Goal: Transaction & Acquisition: Book appointment/travel/reservation

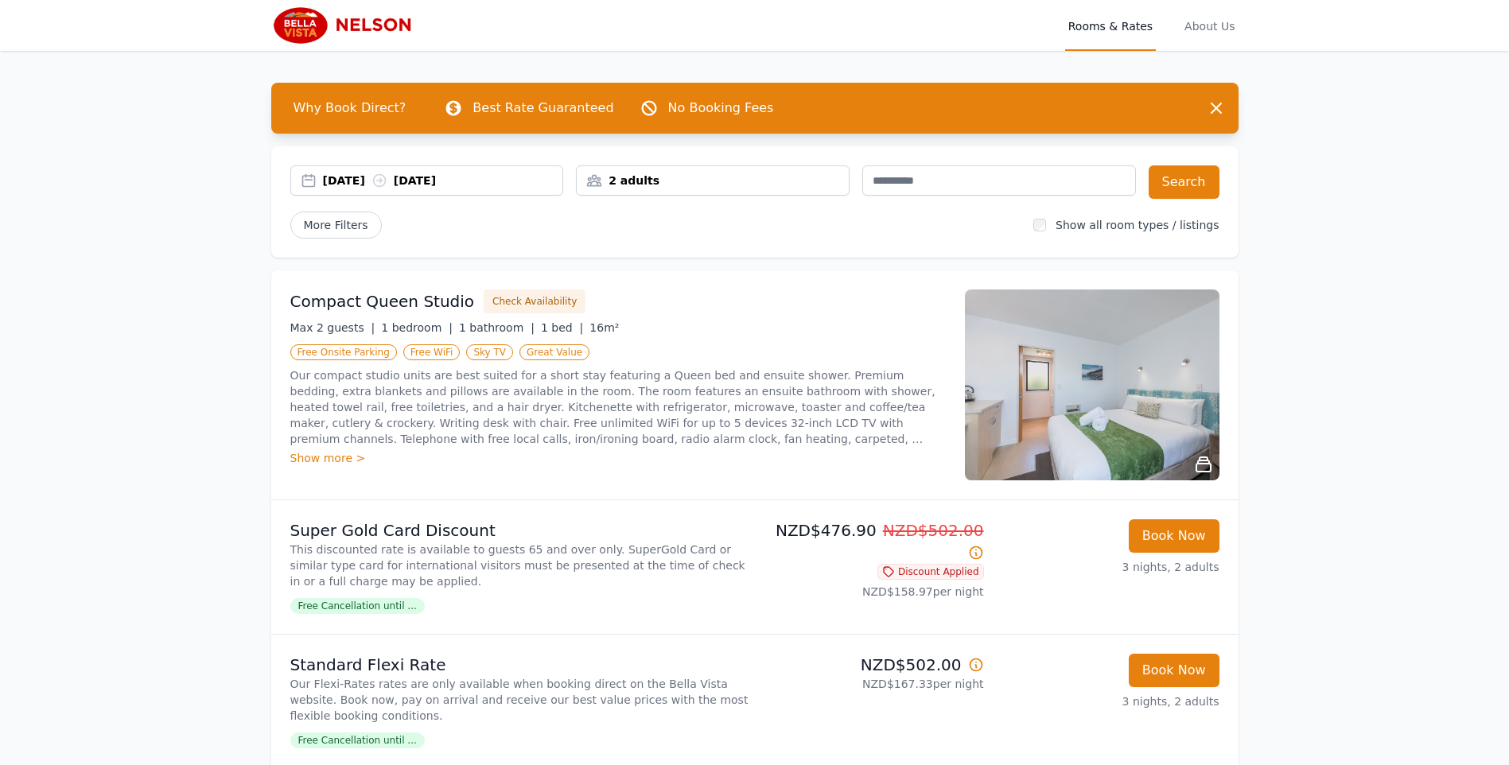
click at [662, 177] on div "2 adults" at bounding box center [713, 181] width 272 height 16
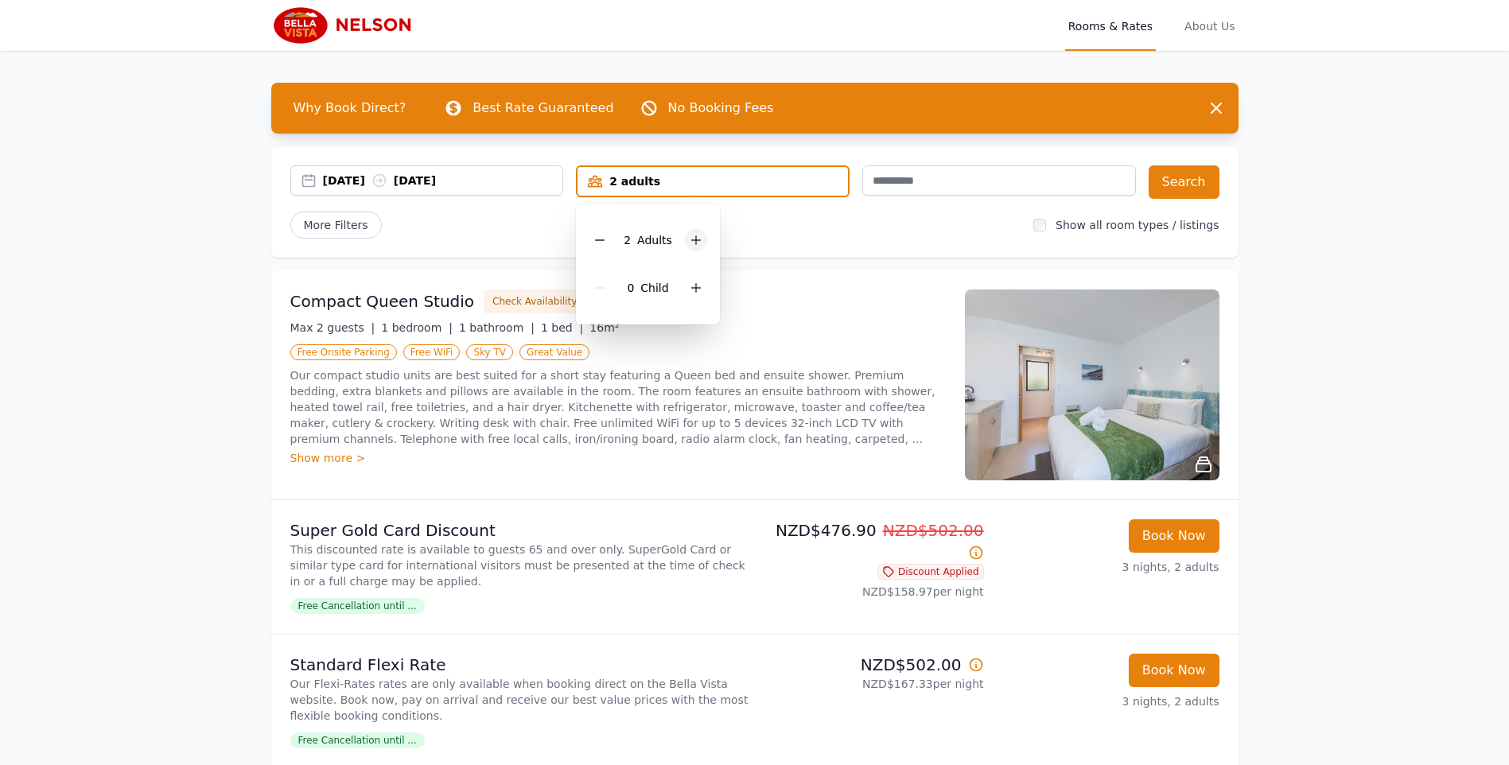
click at [697, 239] on icon at bounding box center [695, 240] width 13 height 13
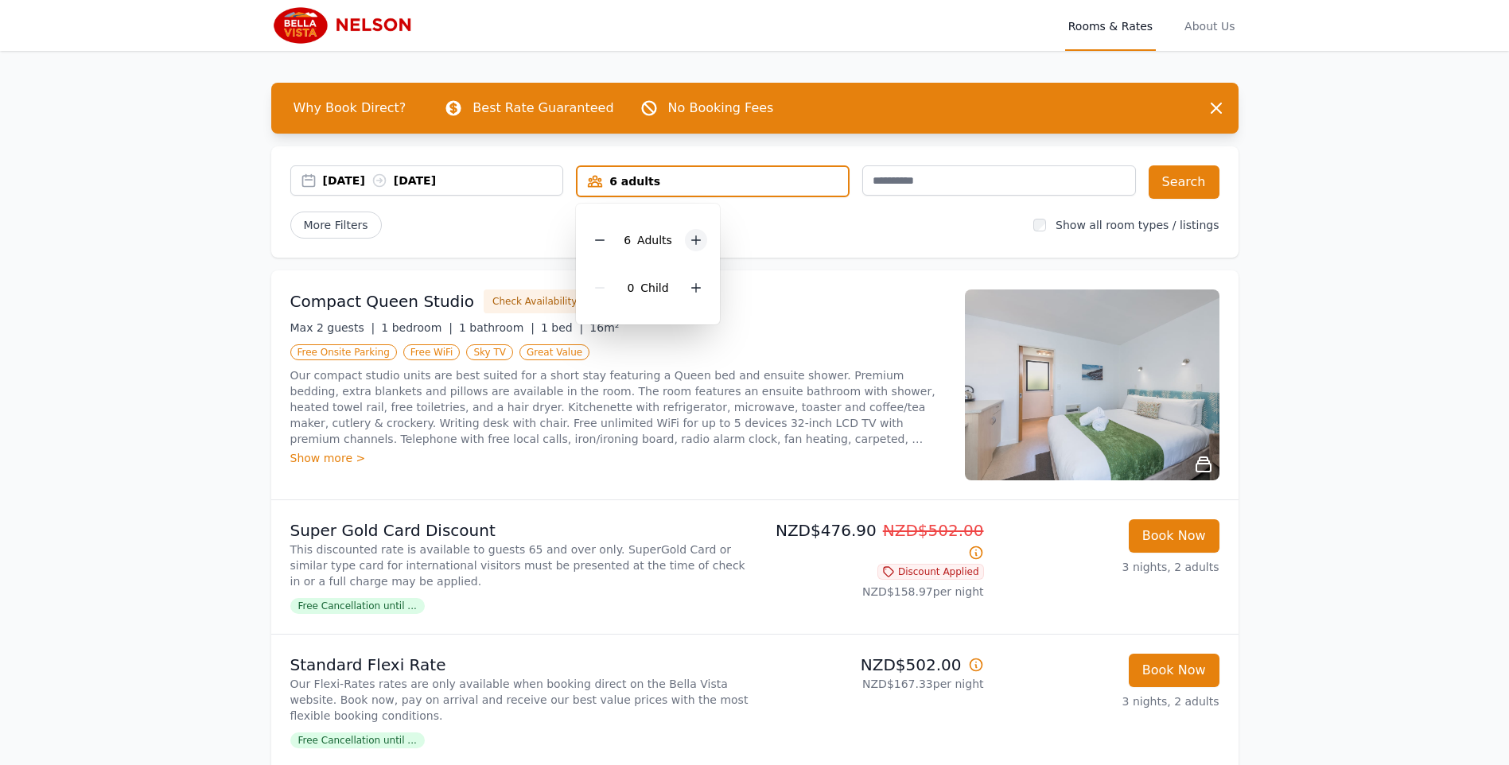
click at [697, 239] on icon at bounding box center [695, 240] width 13 height 13
click at [696, 239] on icon at bounding box center [695, 240] width 13 height 13
click at [697, 239] on icon at bounding box center [703, 240] width 13 height 13
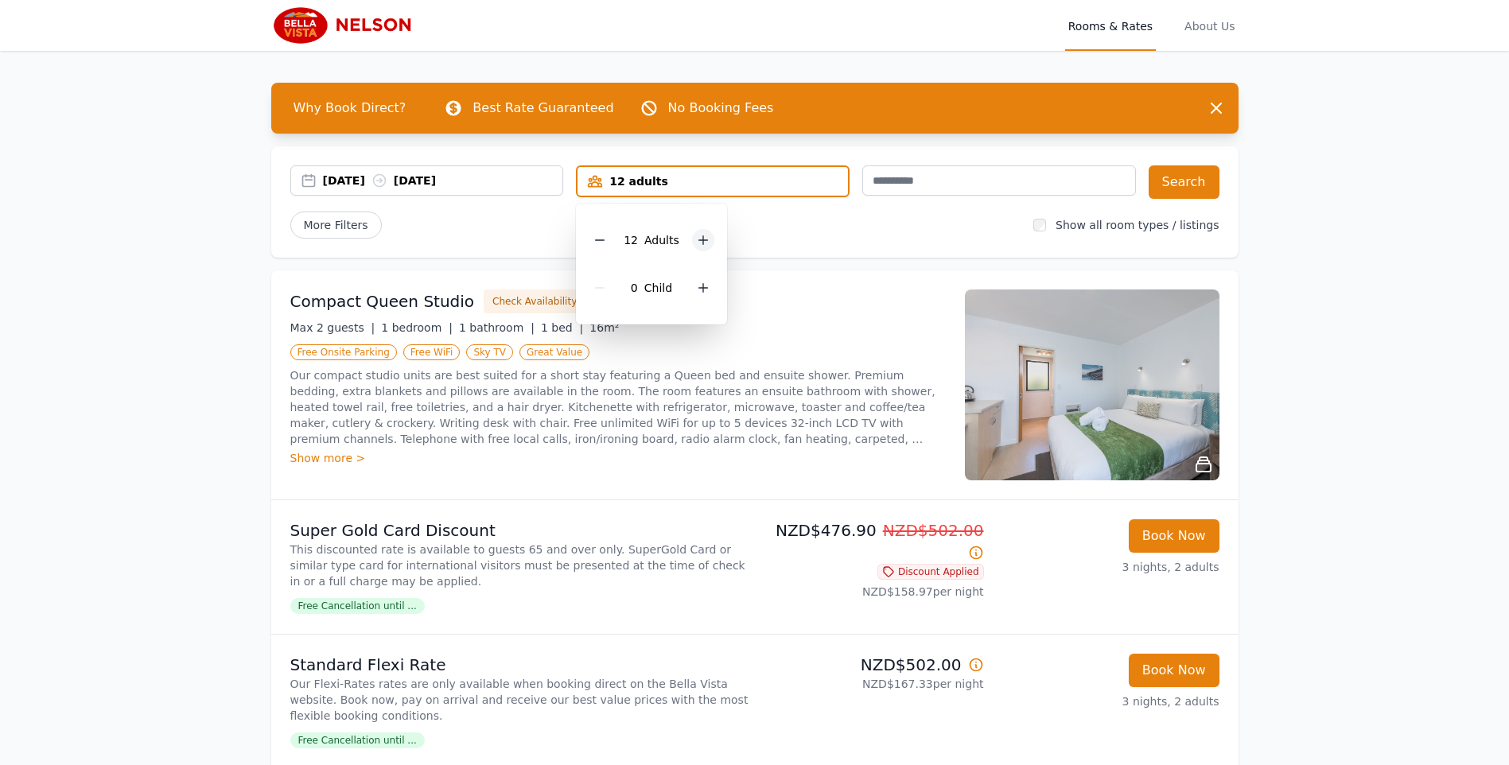
click at [697, 239] on icon at bounding box center [703, 240] width 13 height 13
click at [793, 235] on div "More Filters" at bounding box center [655, 225] width 731 height 27
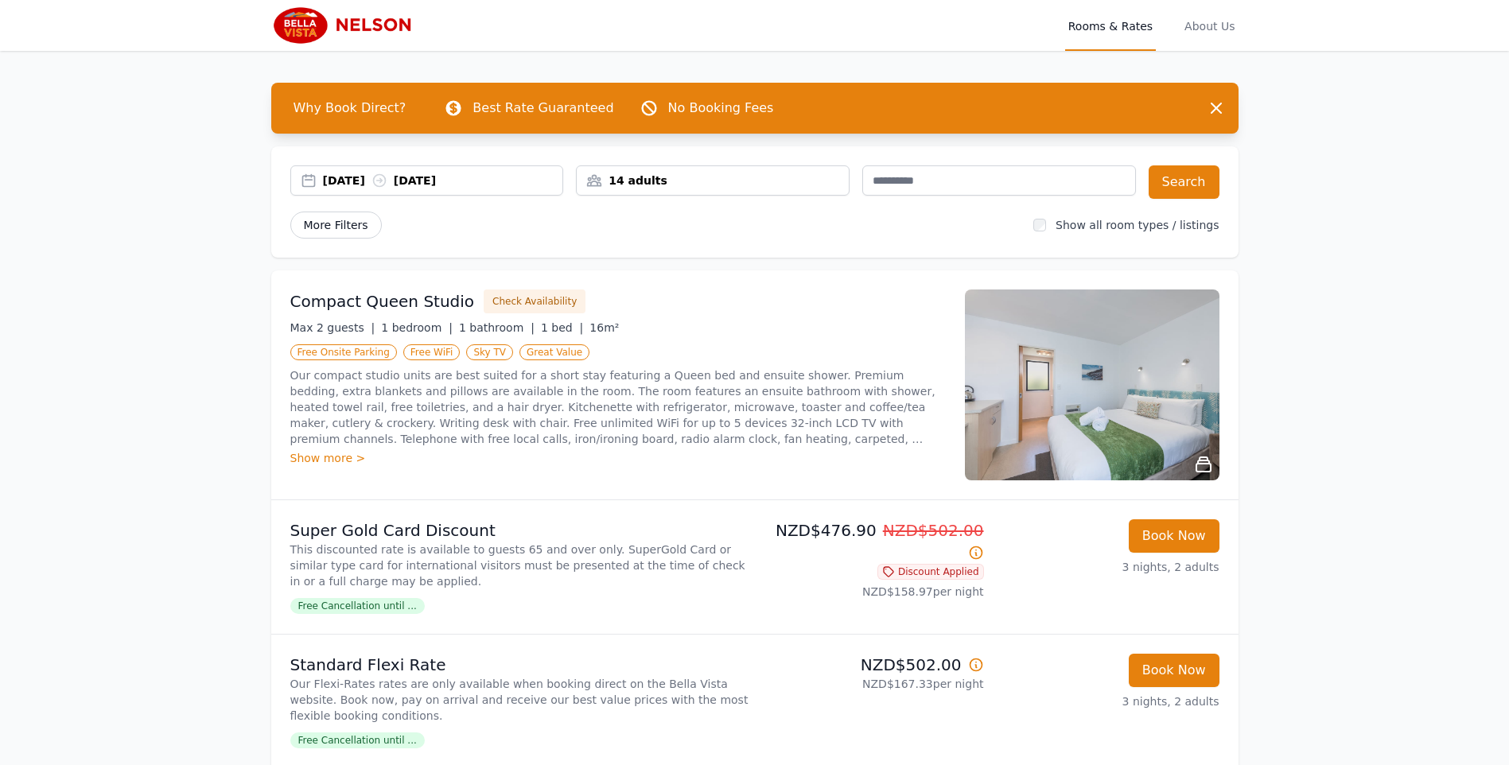
click at [339, 225] on span "More Filters" at bounding box center [335, 225] width 91 height 27
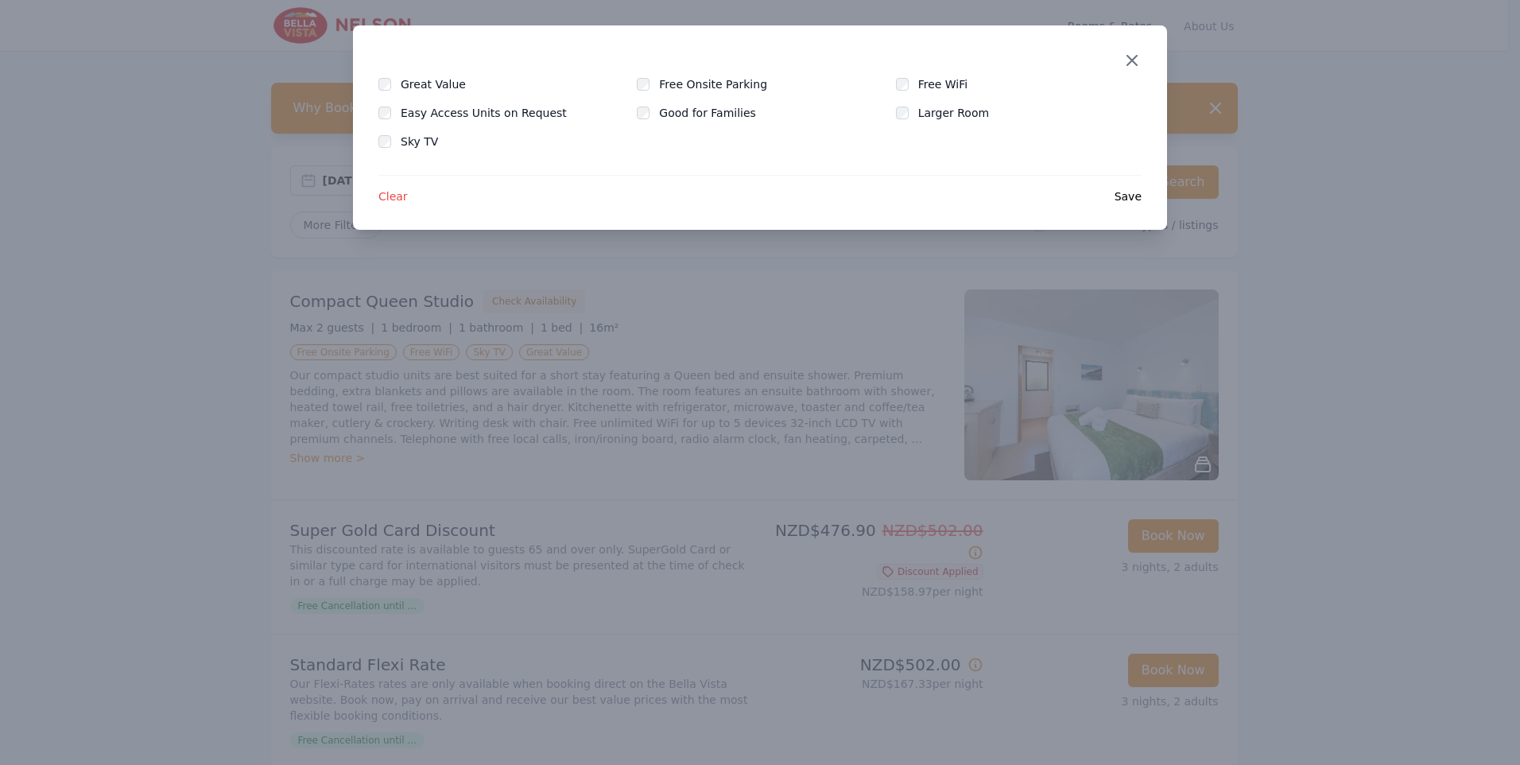
click at [1128, 62] on icon "button" at bounding box center [1132, 60] width 19 height 19
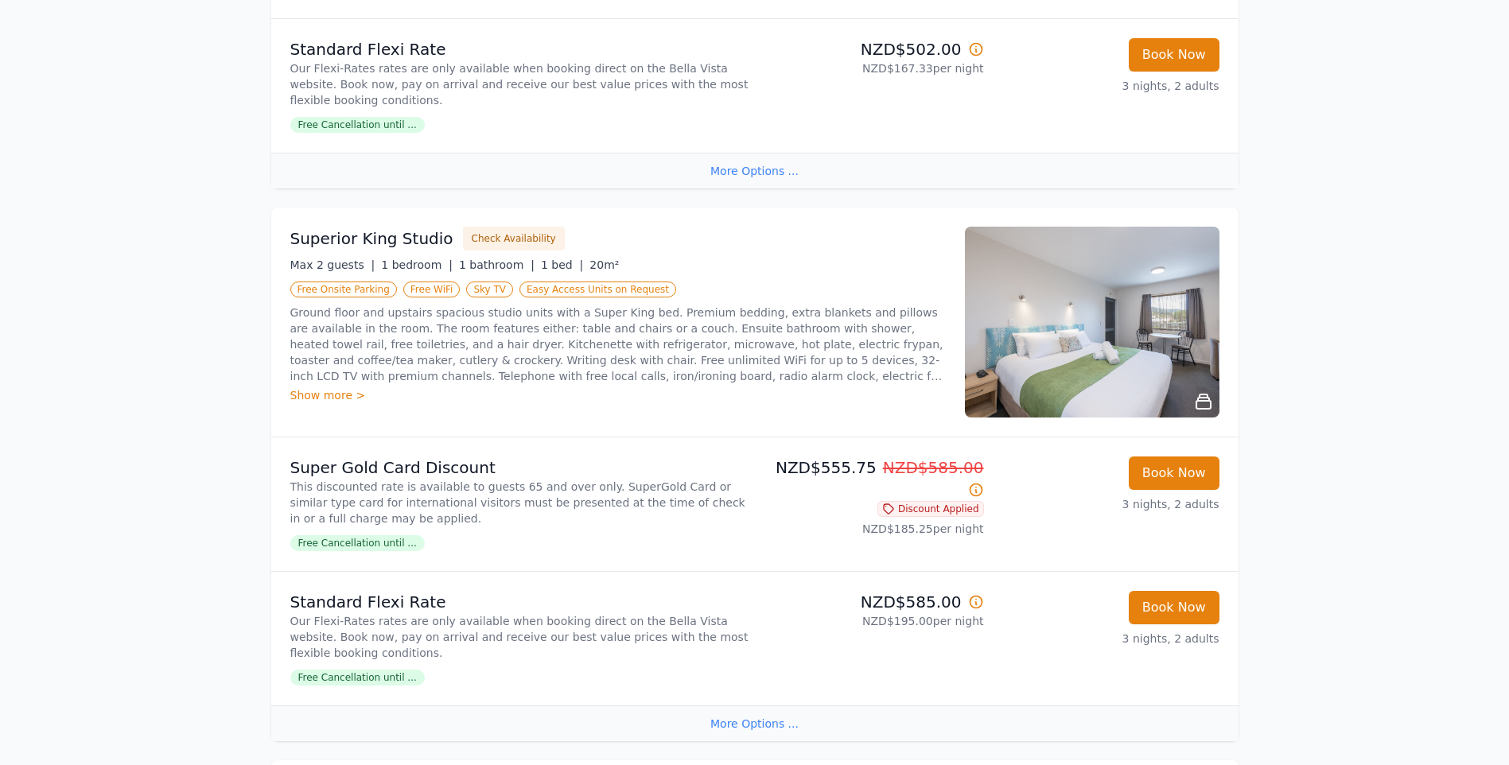
scroll to position [610, 0]
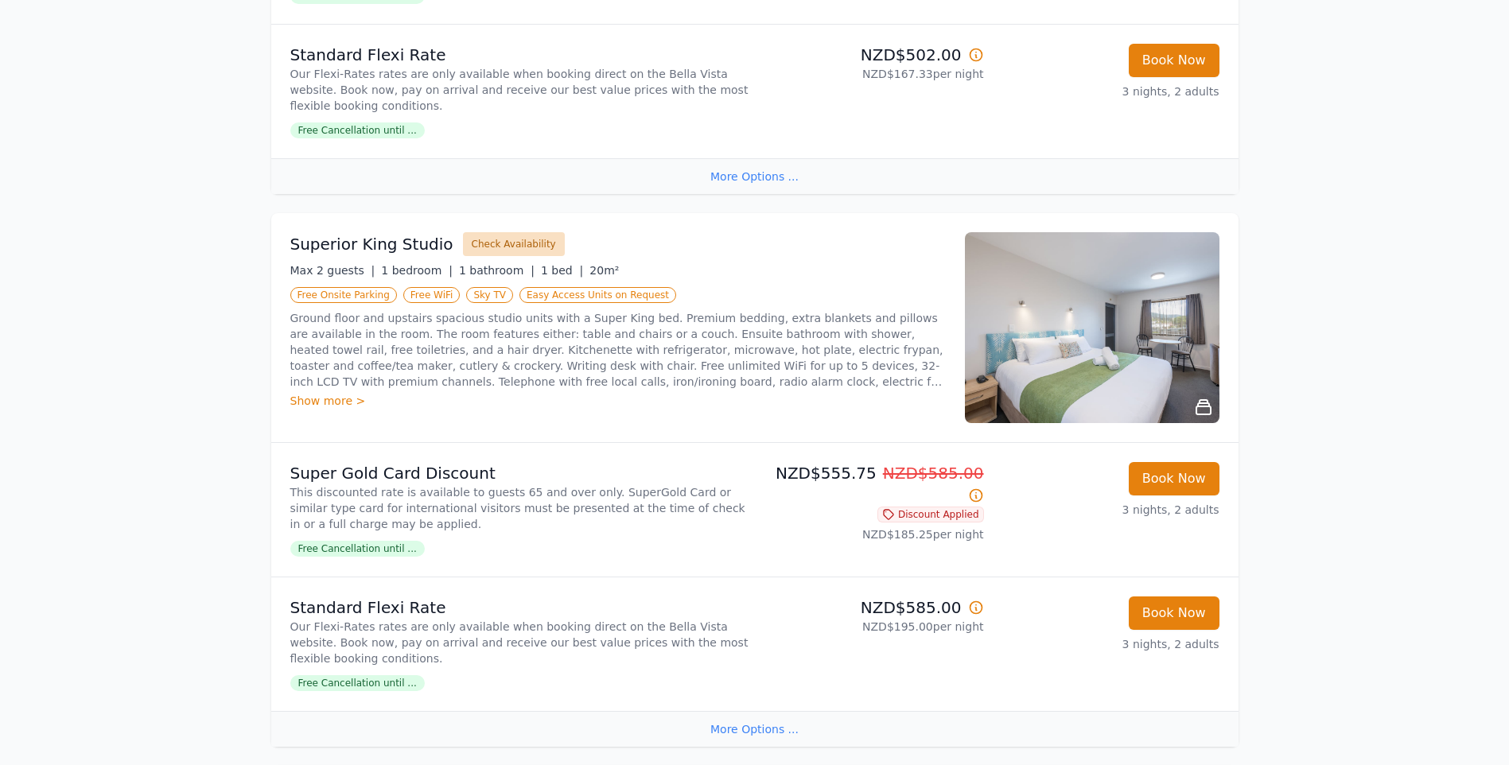
click at [476, 242] on button "Check Availability" at bounding box center [514, 244] width 102 height 24
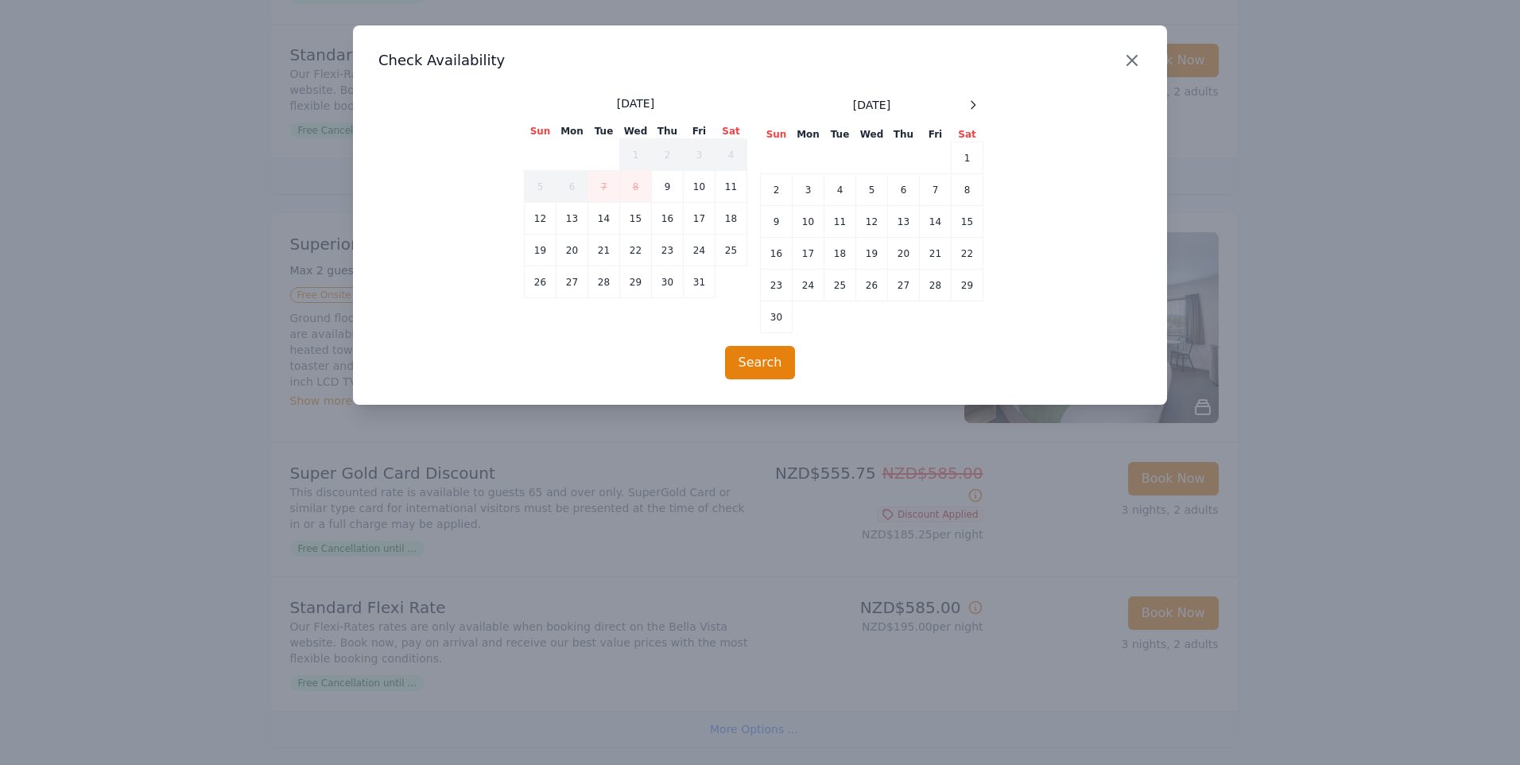
click at [1129, 59] on icon "button" at bounding box center [1132, 60] width 19 height 19
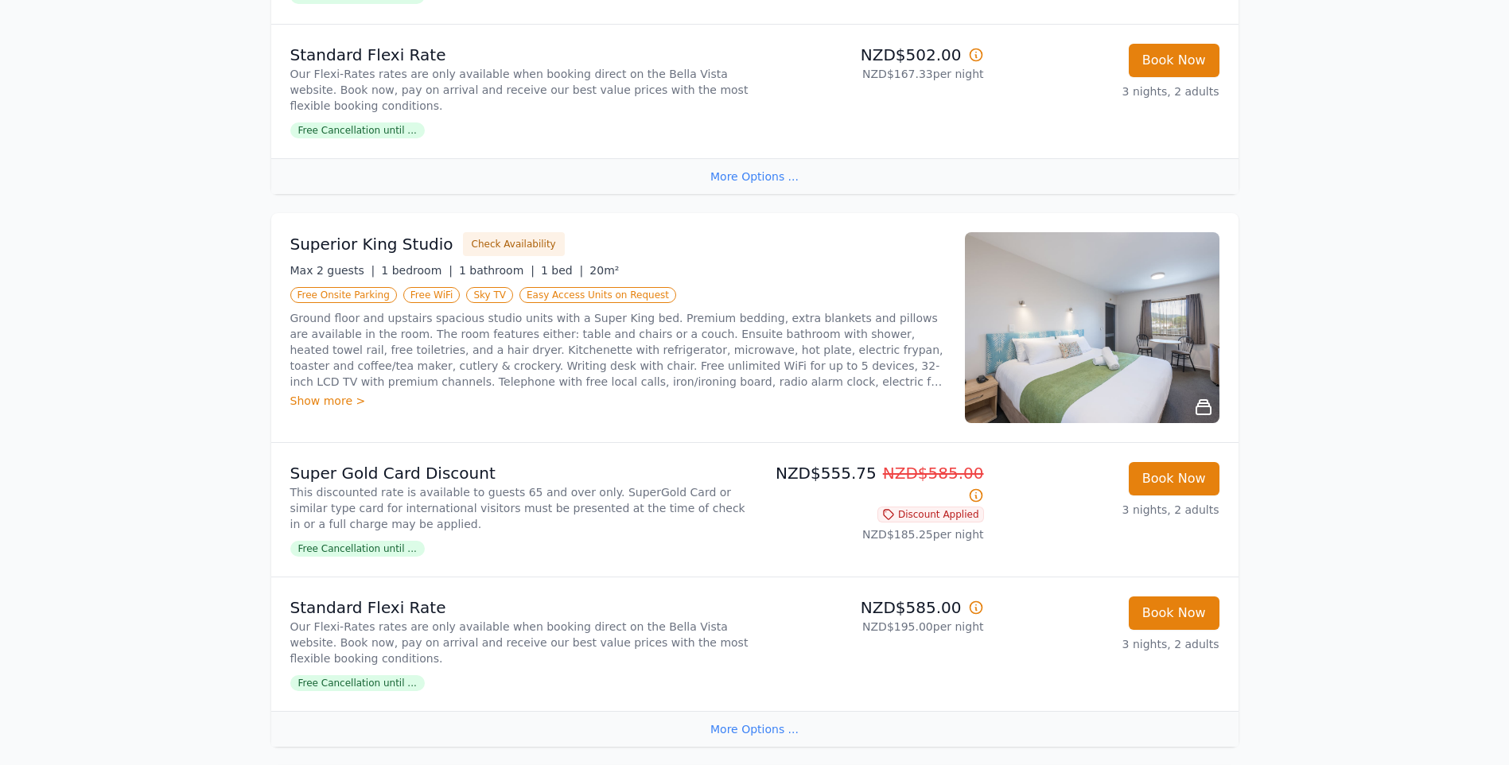
click at [320, 395] on div "Show more >" at bounding box center [617, 401] width 655 height 16
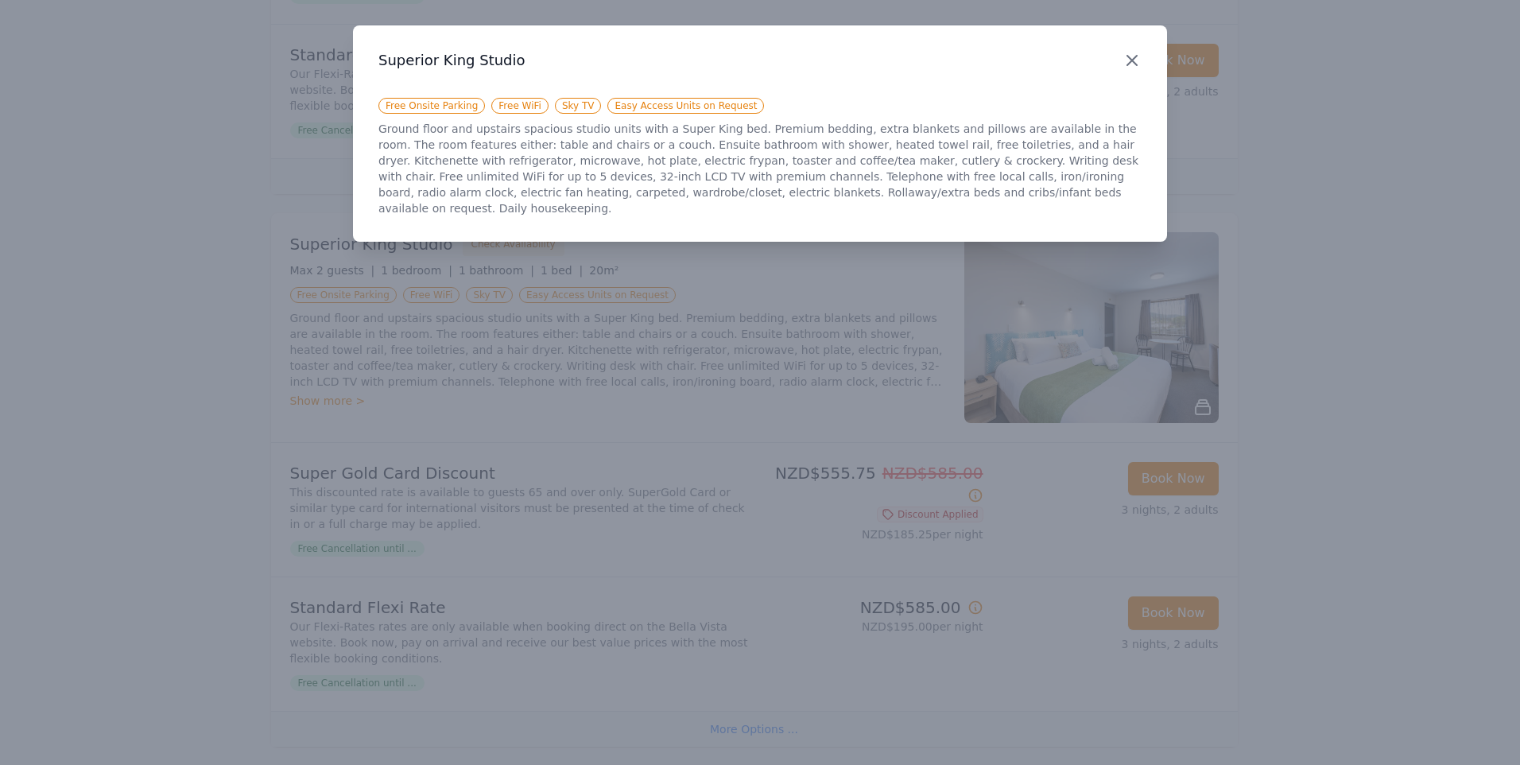
click at [1136, 56] on icon "button" at bounding box center [1132, 60] width 19 height 19
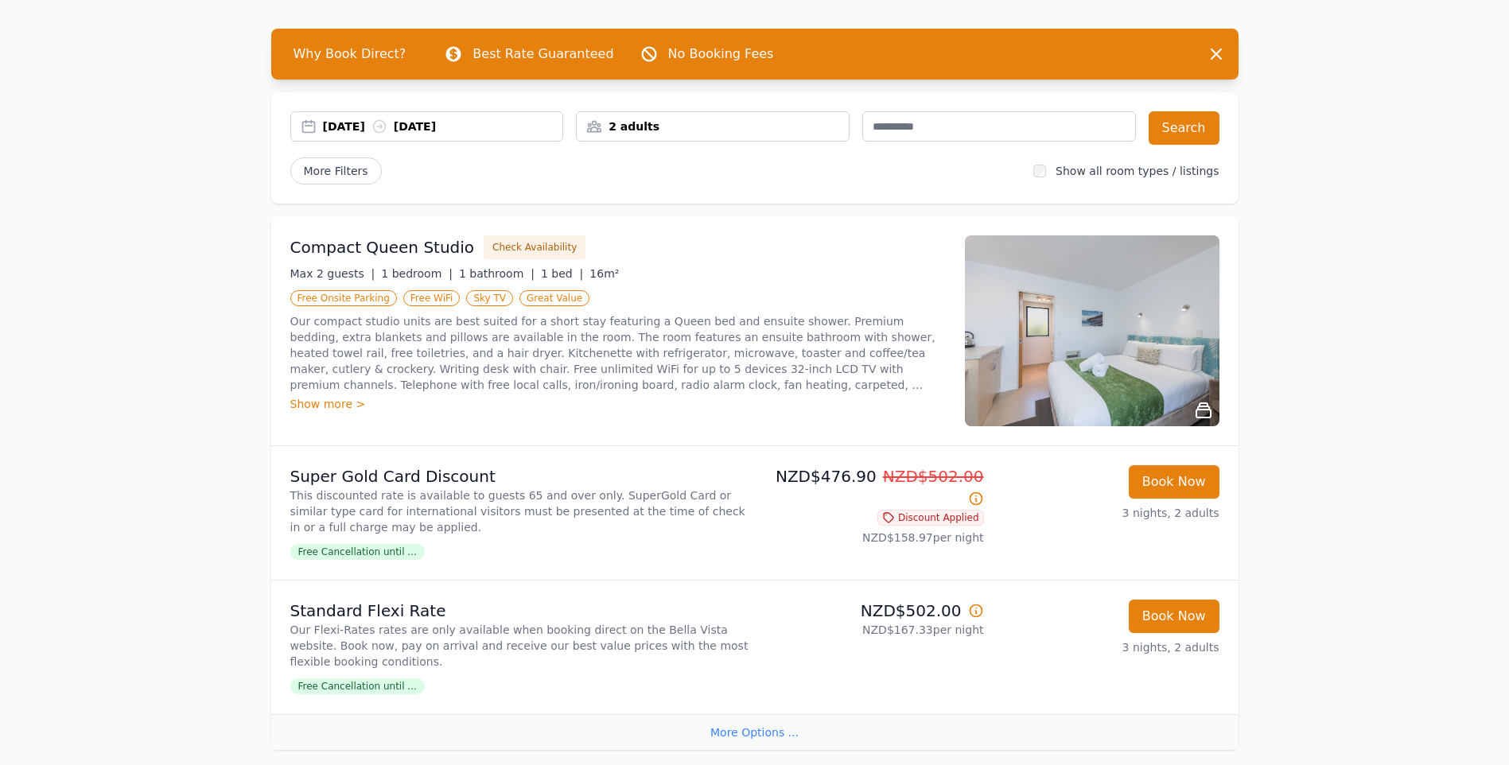
scroll to position [53, 0]
